Goal: Information Seeking & Learning: Understand process/instructions

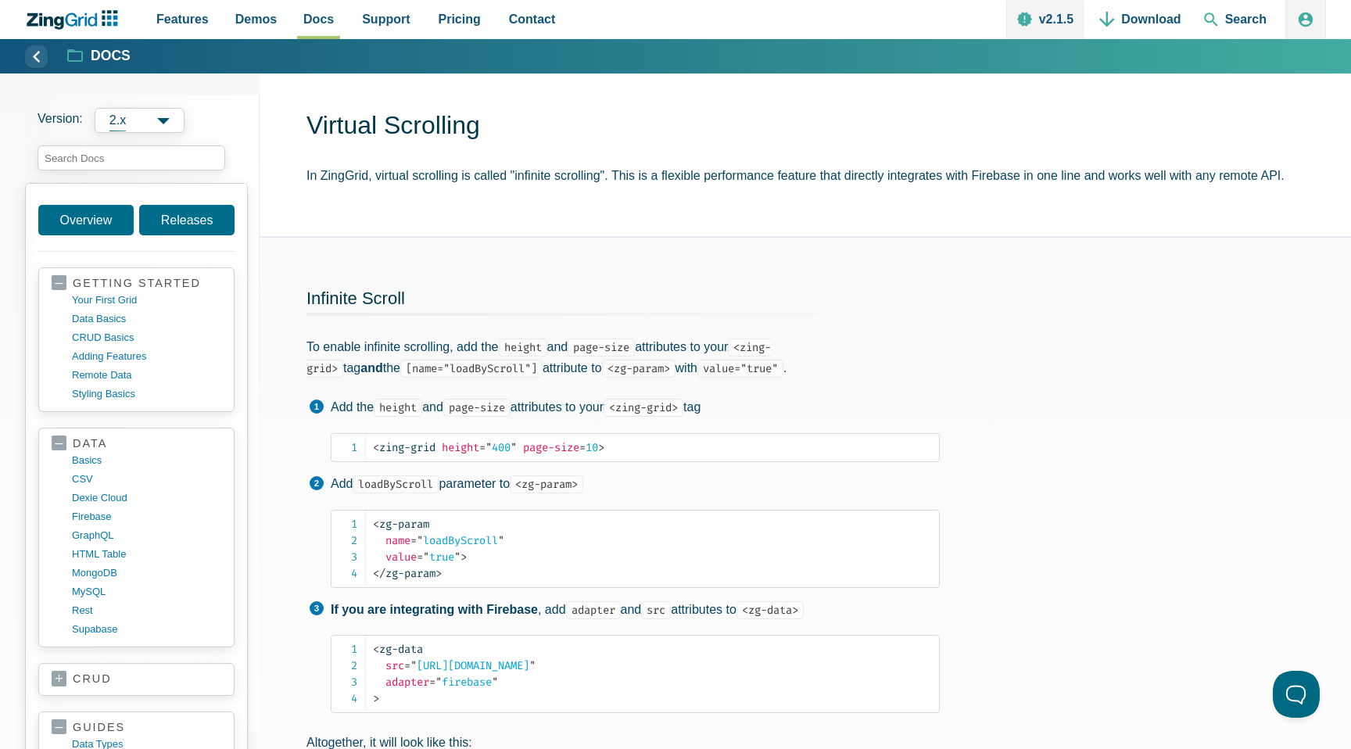
scroll to position [38, 0]
drag, startPoint x: 371, startPoint y: 521, endPoint x: 456, endPoint y: 570, distance: 97.8
click at [456, 570] on pre "< zg-param name = " loadByScroll " value = " true " > </ zg-param >" at bounding box center [635, 547] width 609 height 78
copy code "< zg-param name = " loadByScroll " value = " true " > </ zg-param >"
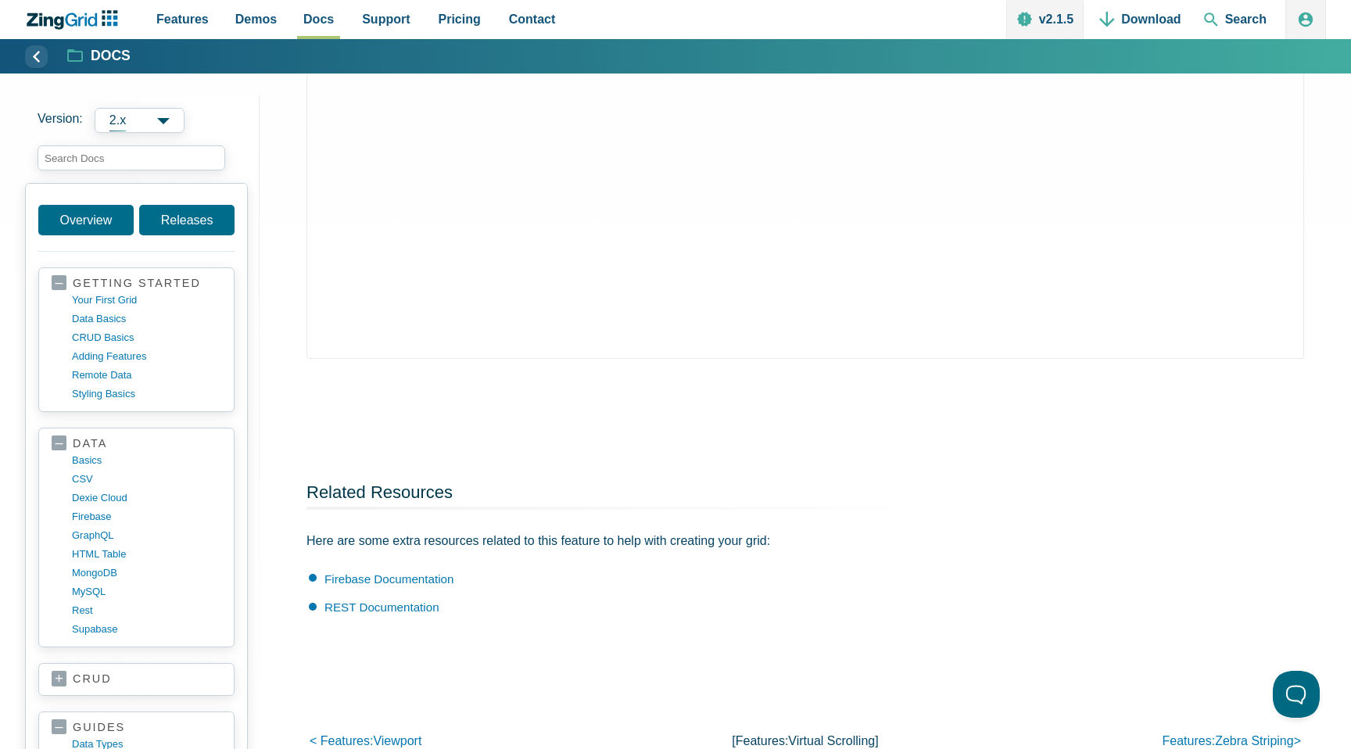
scroll to position [1011, 0]
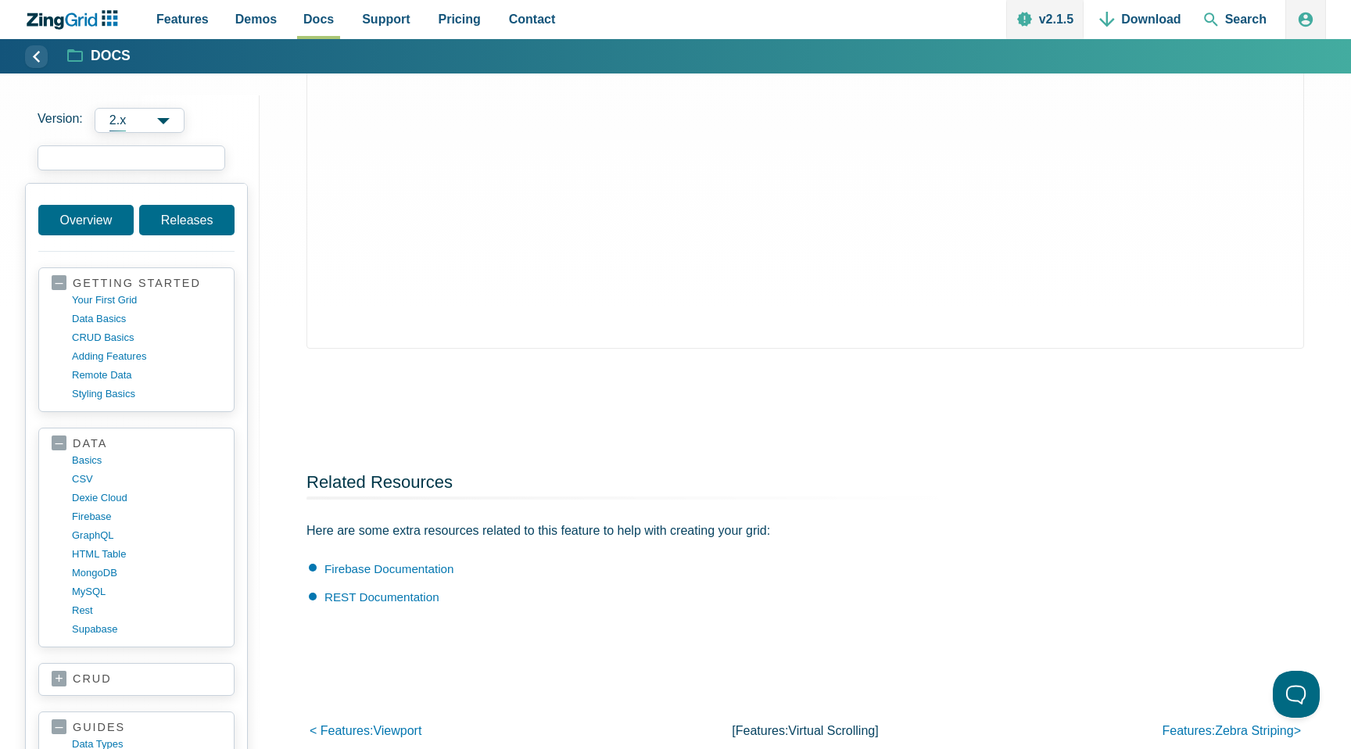
click at [90, 161] on input "search input" at bounding box center [132, 157] width 188 height 25
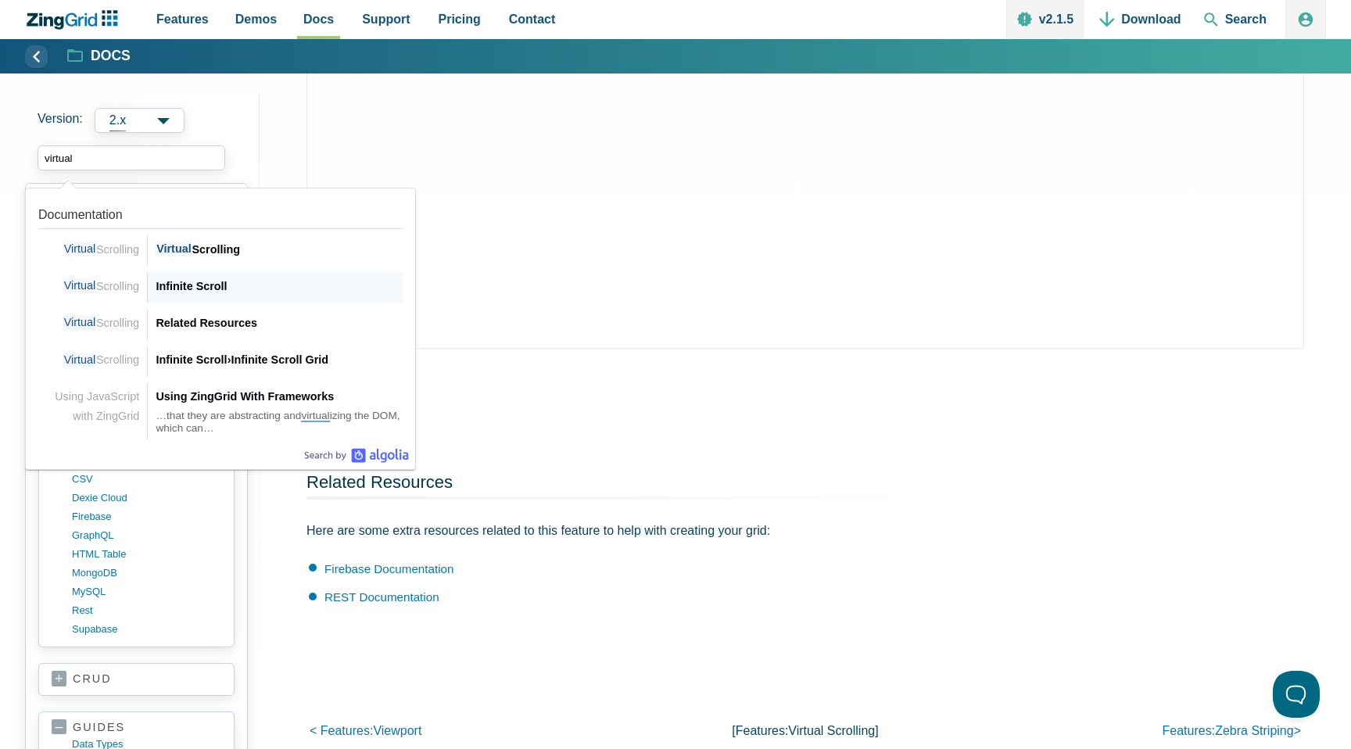
click at [96, 280] on span "Virtual Scrolling" at bounding box center [101, 285] width 76 height 15
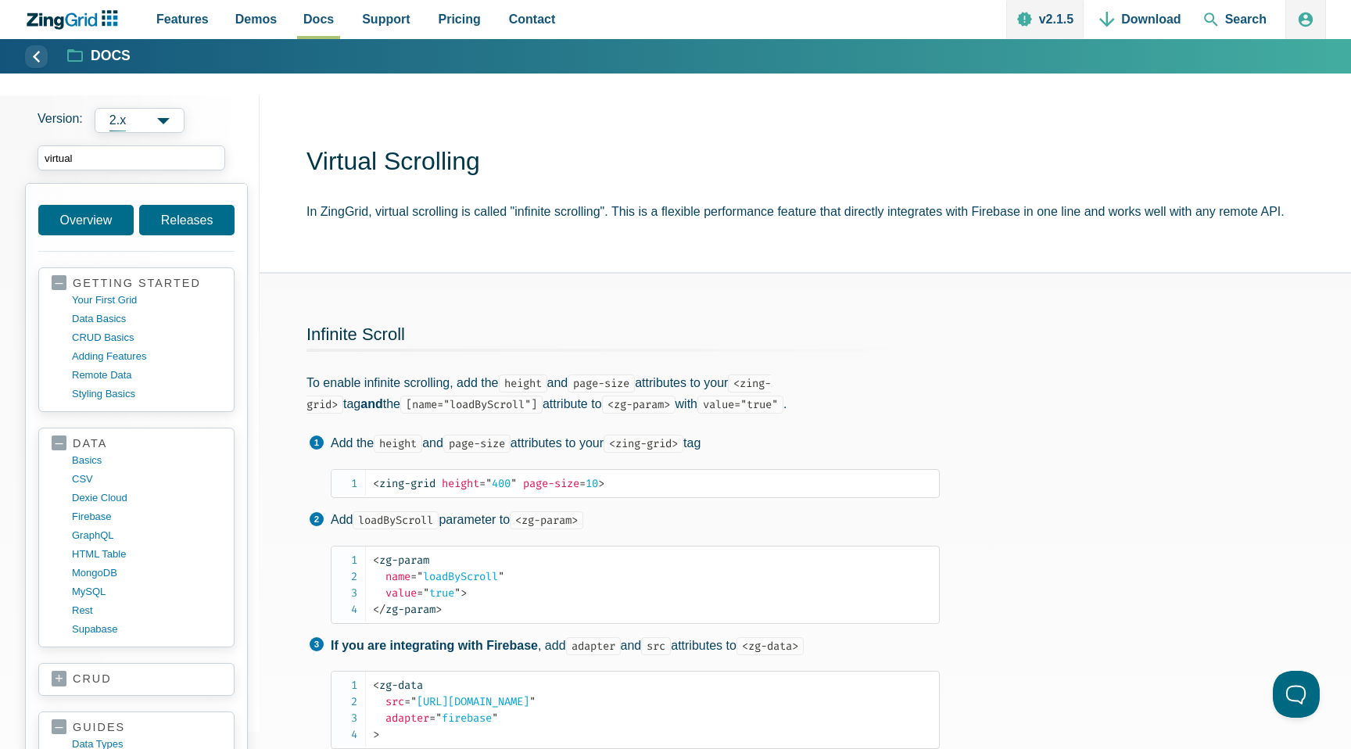
click at [104, 156] on input "virtual" at bounding box center [132, 157] width 188 height 25
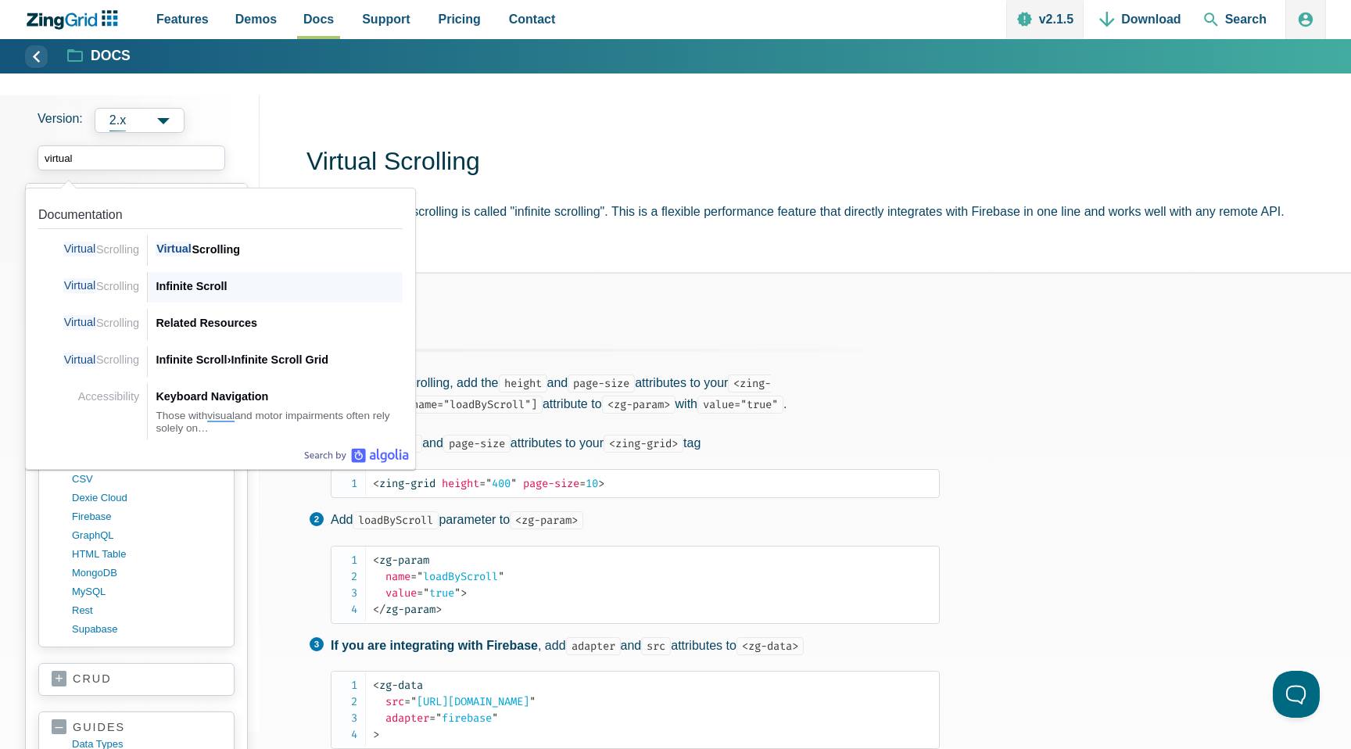
click at [195, 286] on div "Infinite Scroll" at bounding box center [279, 286] width 247 height 19
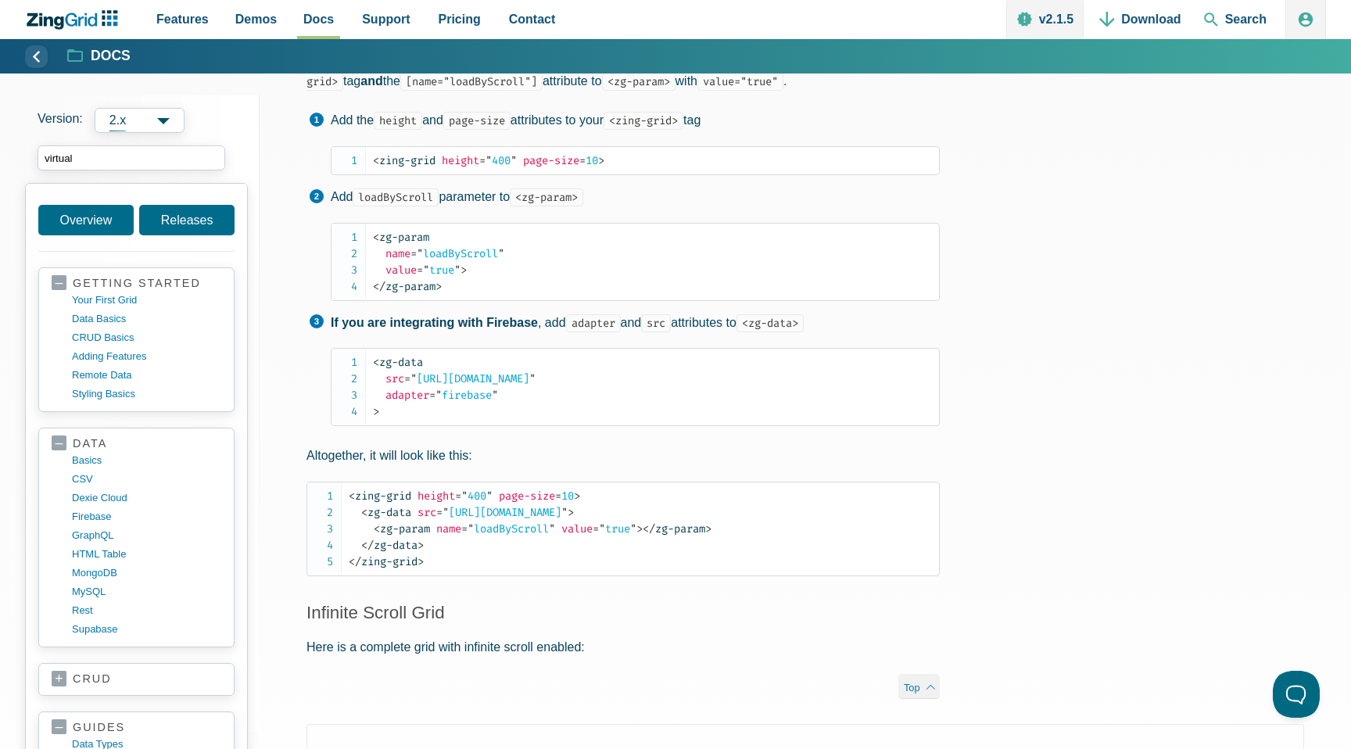
click at [148, 161] on input "virtual" at bounding box center [132, 157] width 188 height 25
click at [99, 159] on input "virtual" at bounding box center [132, 157] width 188 height 25
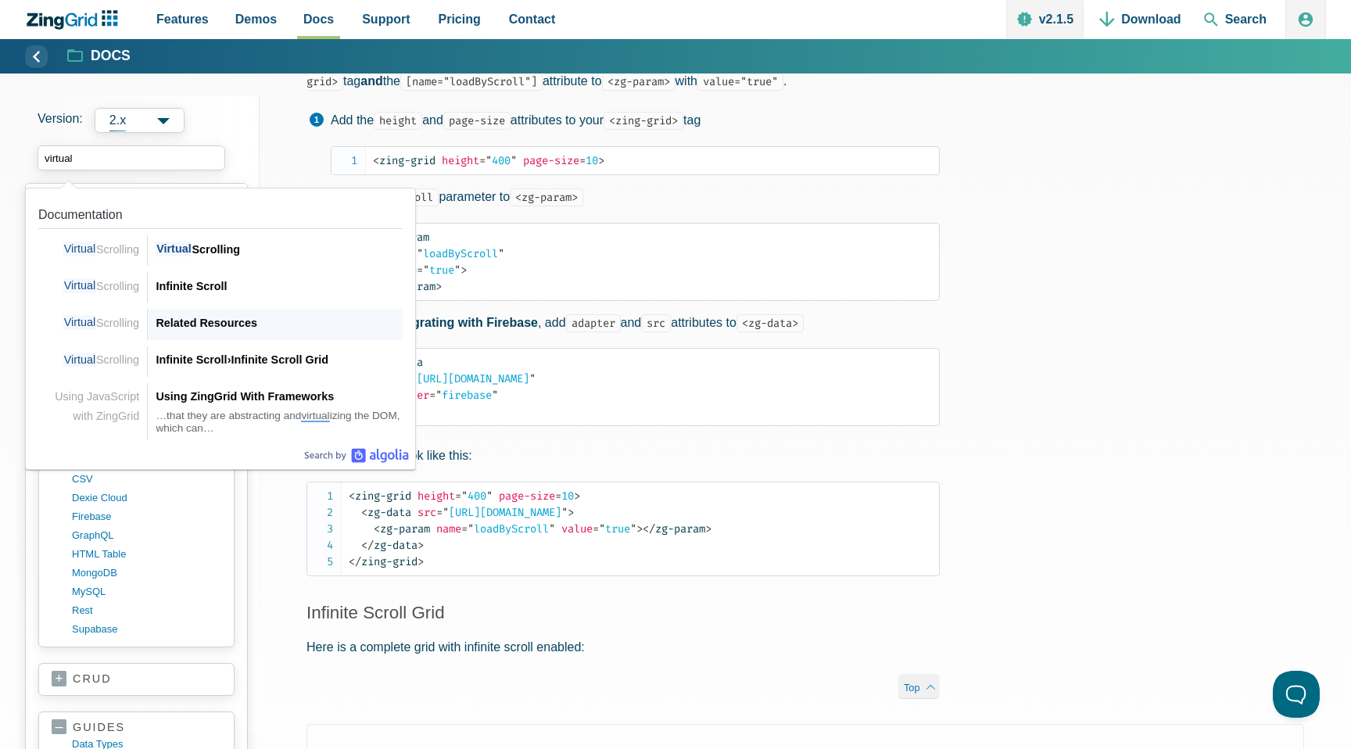
click at [200, 325] on div "Related Resources" at bounding box center [279, 323] width 247 height 19
type input "virtual"
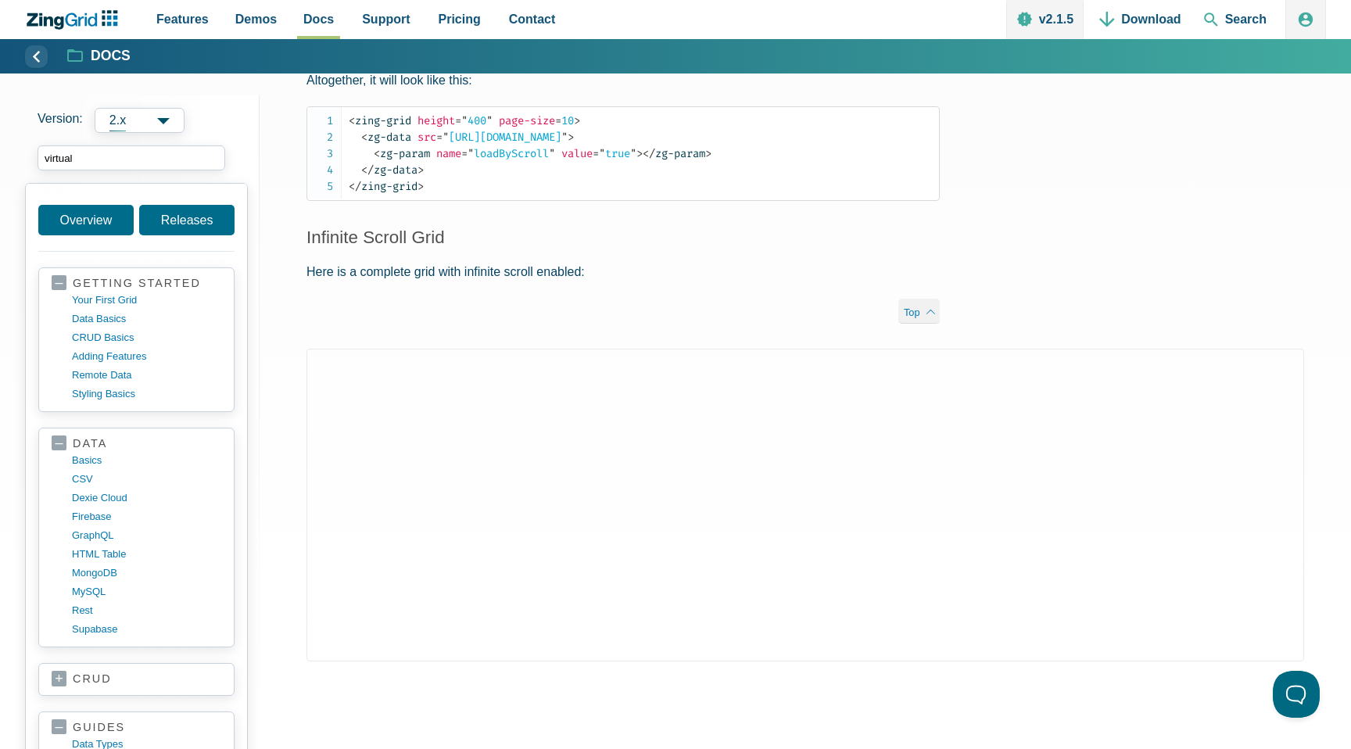
scroll to position [629, 0]
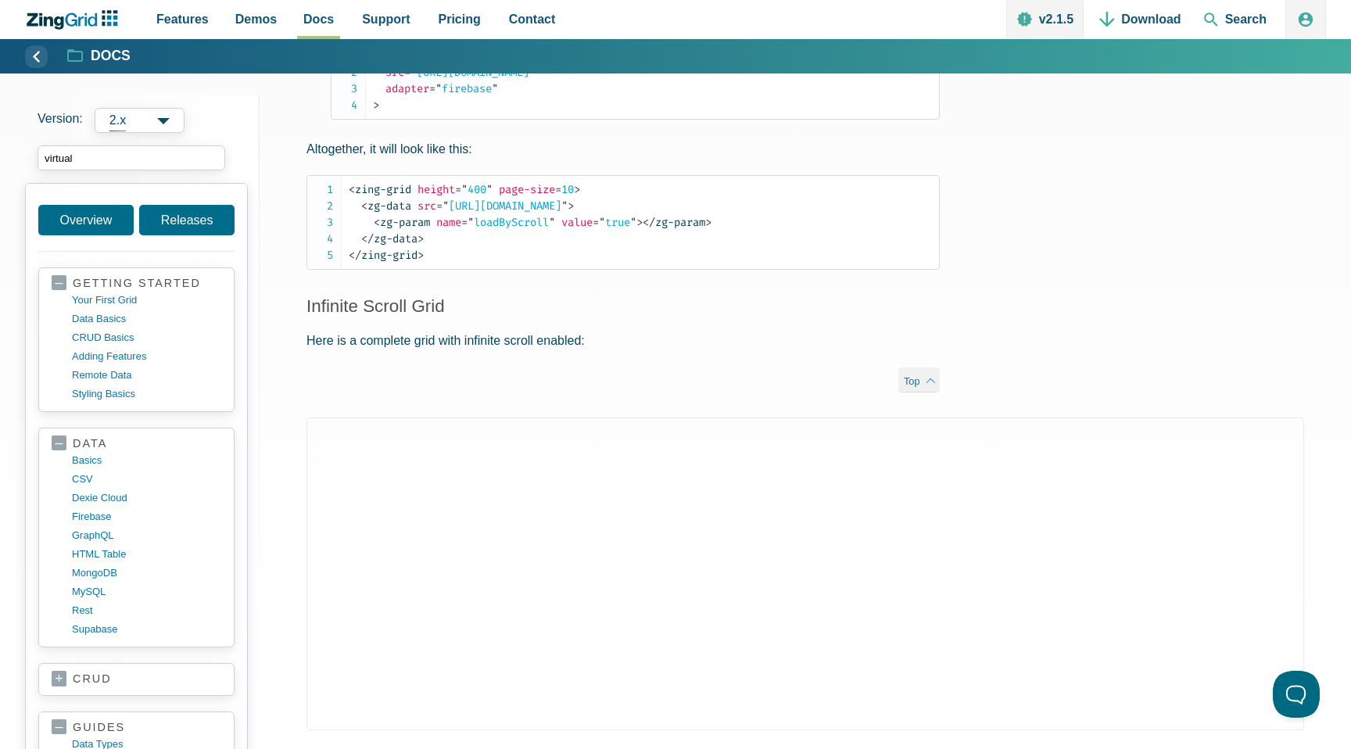
click at [120, 145] on input "virtual" at bounding box center [132, 157] width 188 height 25
click at [120, 159] on input "virtual" at bounding box center [132, 157] width 188 height 25
click at [113, 156] on input "search input" at bounding box center [132, 157] width 188 height 25
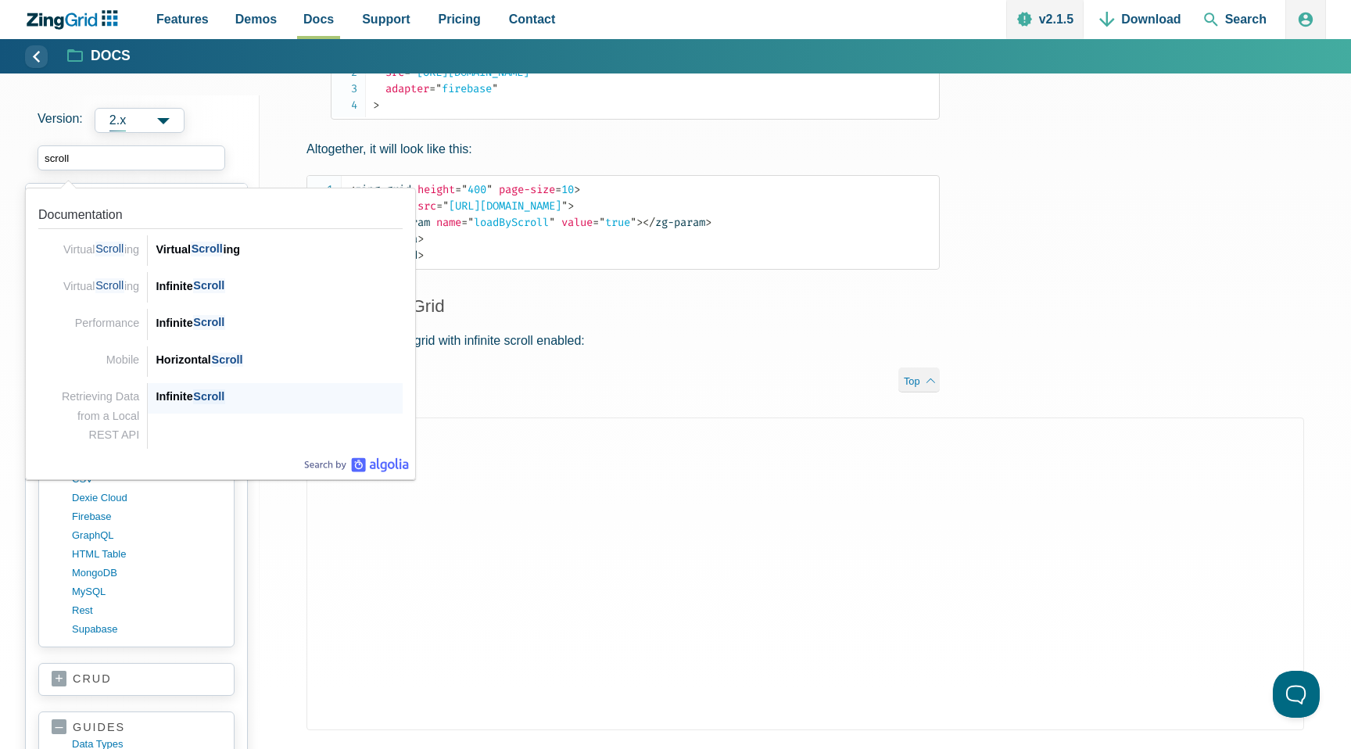
click at [196, 390] on span "Scroll" at bounding box center [209, 396] width 32 height 15
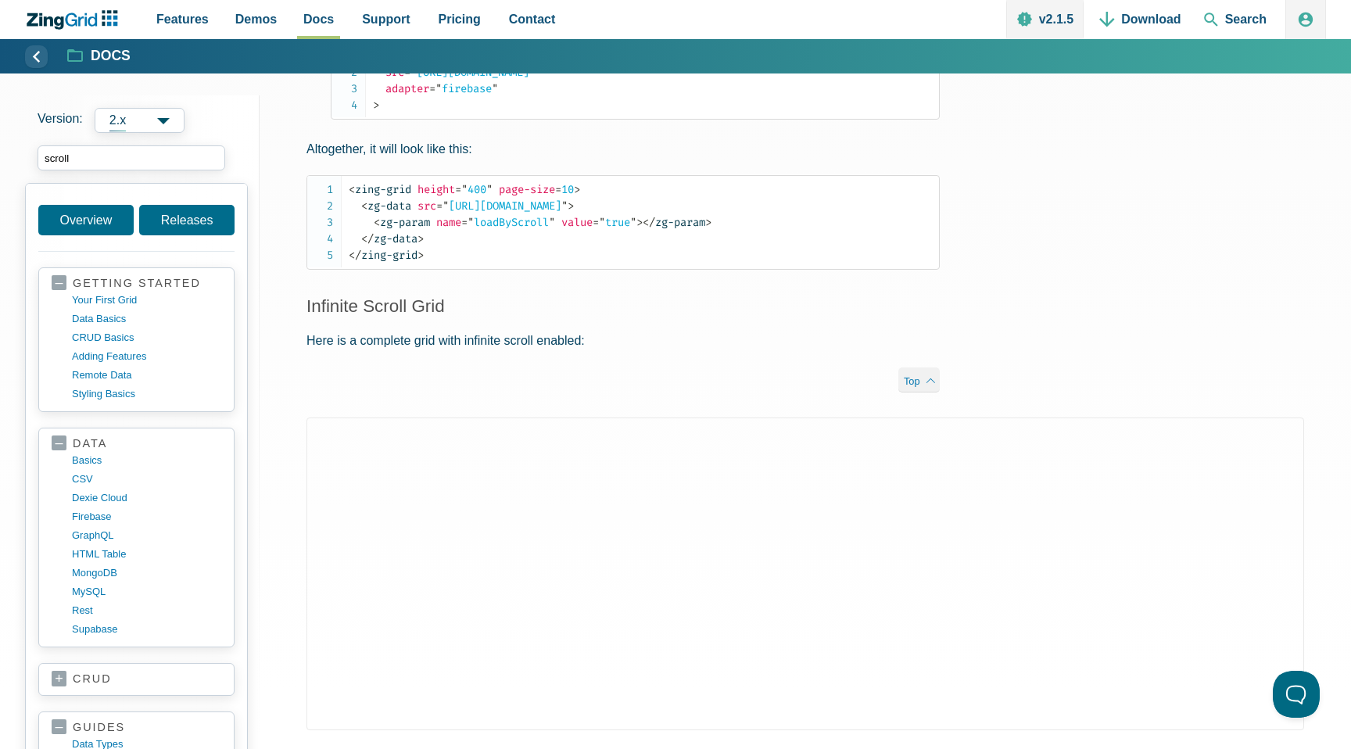
type input "scroll"
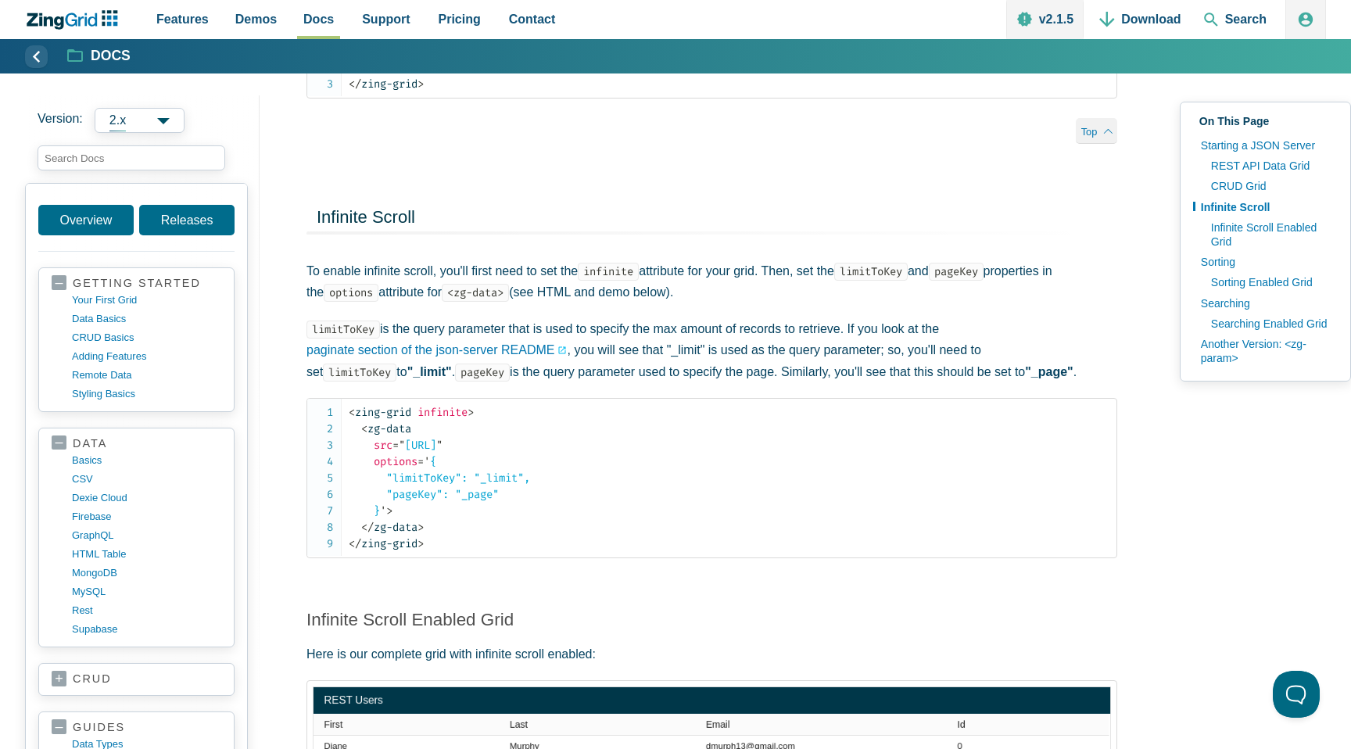
scroll to position [1666, 0]
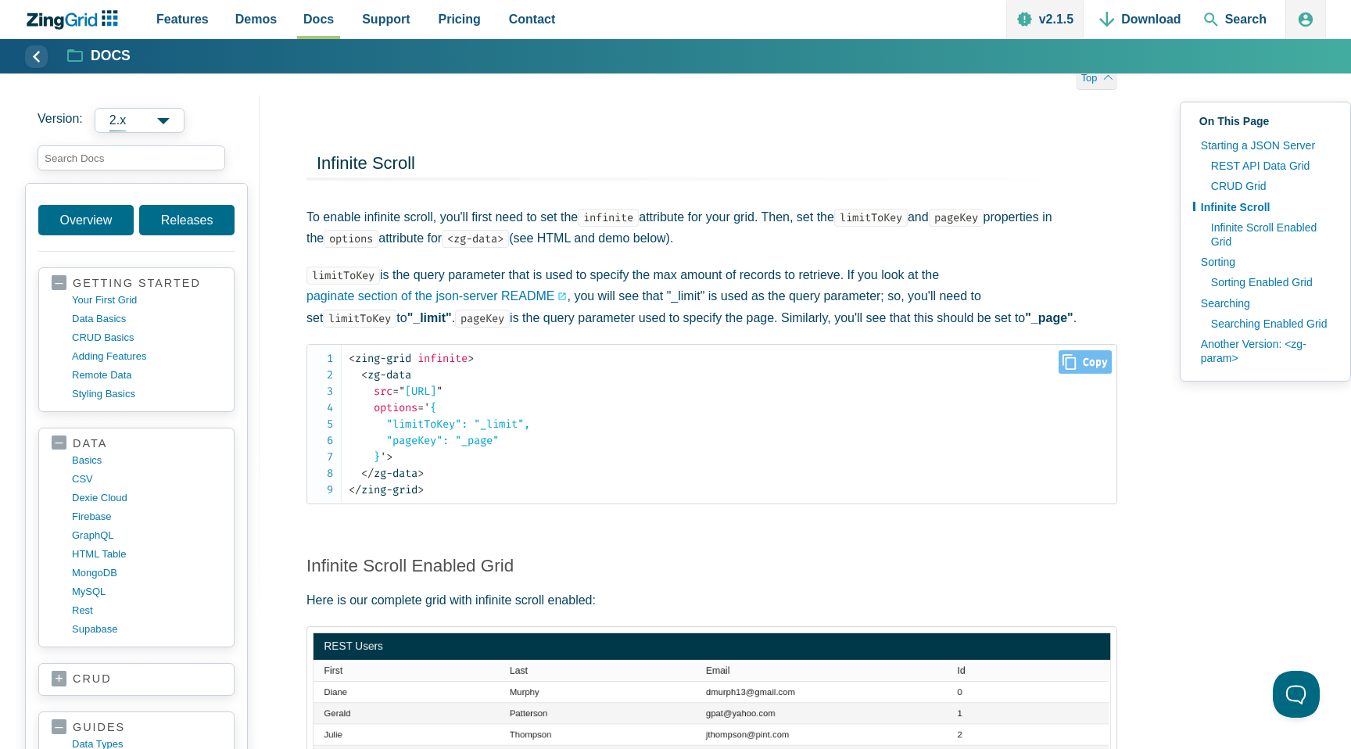
click at [443, 365] on span "infinite" at bounding box center [443, 358] width 50 height 13
copy span "infinite"
